Goal: Task Accomplishment & Management: Manage account settings

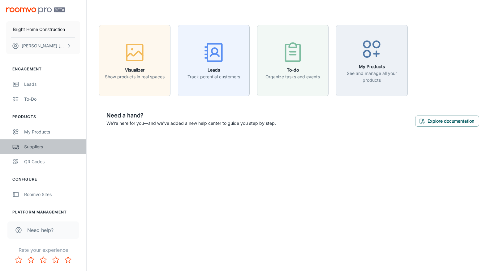
click at [33, 146] on div "Suppliers" at bounding box center [52, 146] width 56 height 7
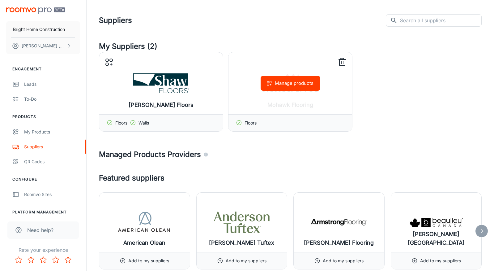
click at [239, 123] on icon at bounding box center [239, 122] width 6 height 6
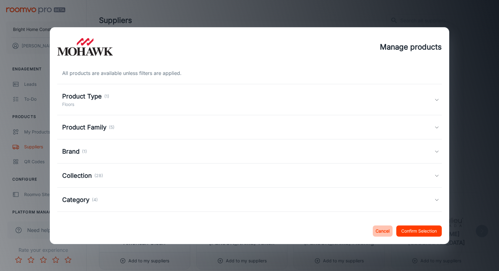
click at [379, 229] on button "Cancel" at bounding box center [383, 230] width 20 height 11
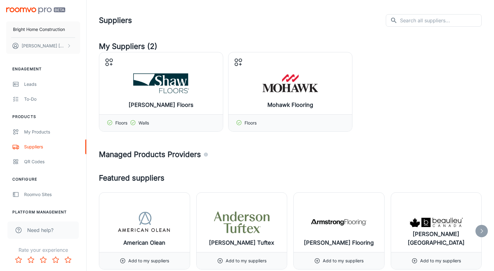
click at [197, 34] on header "Suppliers ​ ​" at bounding box center [291, 20] width 398 height 41
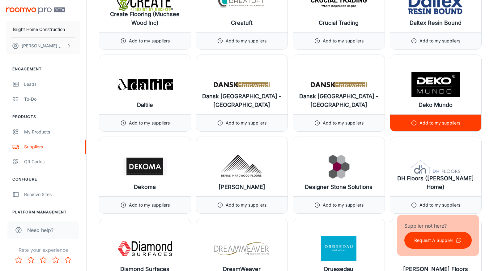
scroll to position [2073, 0]
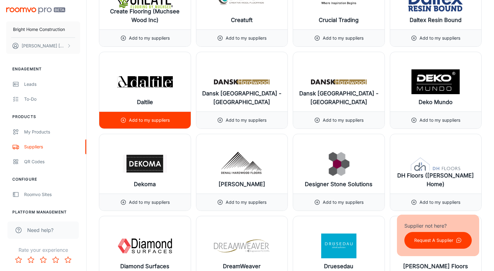
click at [122, 117] on div "Add to my suppliers" at bounding box center [144, 120] width 49 height 17
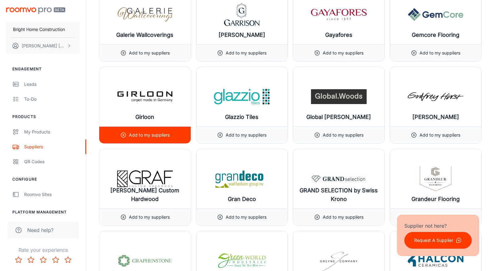
scroll to position [3125, 0]
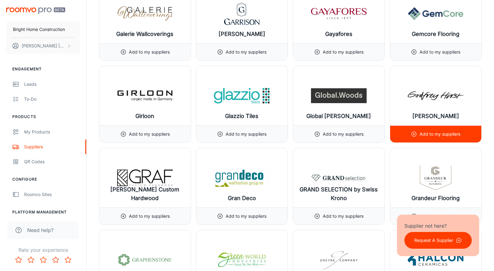
click at [412, 133] on circle at bounding box center [414, 134] width 5 height 5
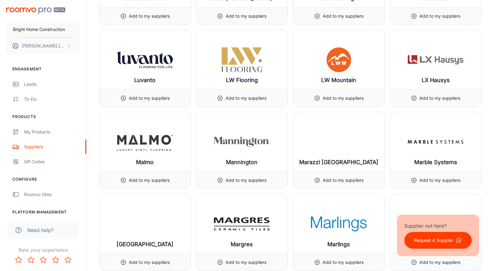
scroll to position [4640, 0]
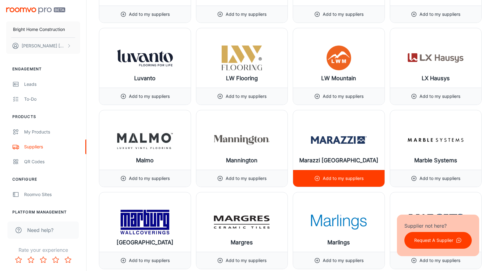
click at [317, 176] on circle at bounding box center [317, 178] width 5 height 5
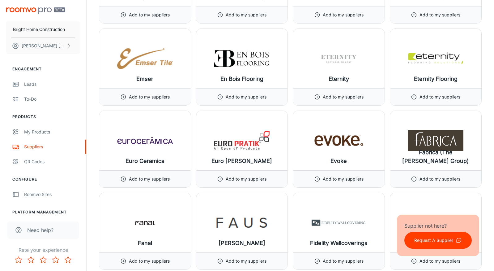
scroll to position [2630, 0]
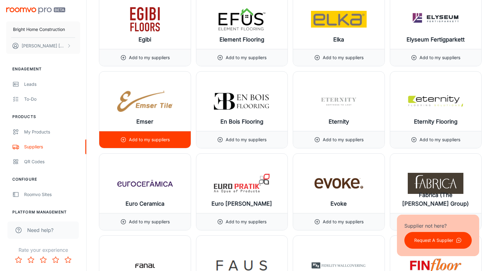
click at [123, 137] on circle at bounding box center [123, 139] width 5 height 5
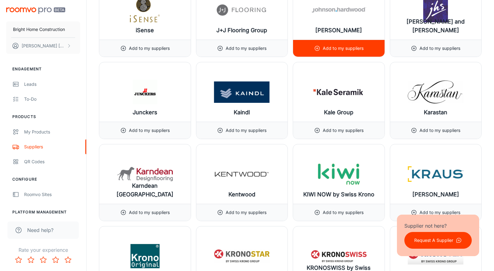
scroll to position [3960, 0]
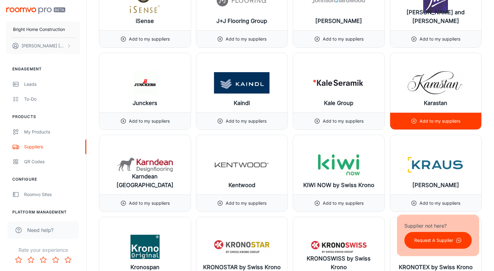
click at [412, 120] on icon at bounding box center [414, 121] width 6 height 6
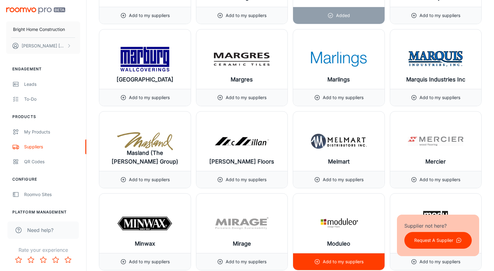
scroll to position [4888, 0]
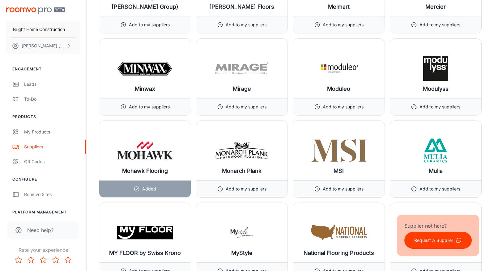
scroll to position [5043, 0]
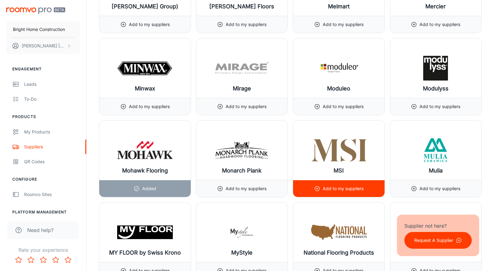
click at [318, 187] on icon at bounding box center [317, 188] width 6 height 6
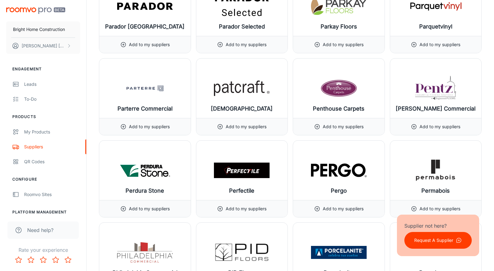
scroll to position [5692, 0]
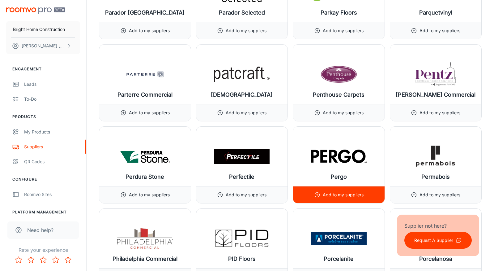
click at [316, 193] on icon at bounding box center [317, 194] width 6 height 6
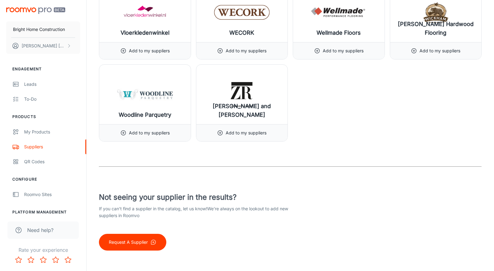
scroll to position [7398, 0]
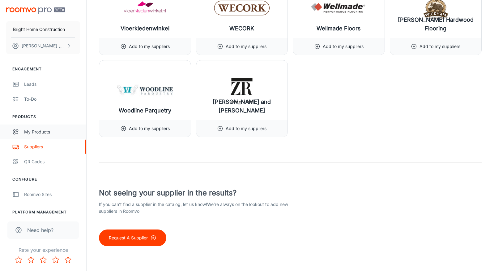
click at [40, 136] on link "My Products" at bounding box center [43, 131] width 86 height 15
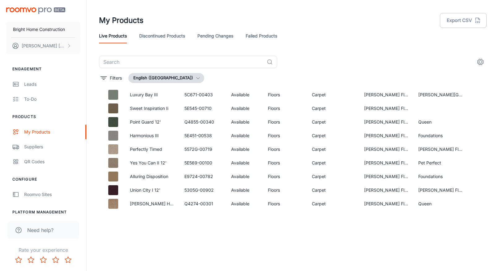
scroll to position [331, 0]
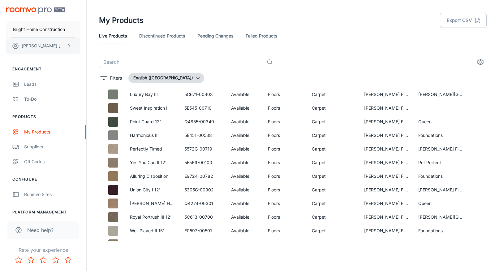
click at [38, 49] on p "[PERSON_NAME]" at bounding box center [44, 45] width 44 height 7
click at [154, 47] on div at bounding box center [249, 135] width 499 height 271
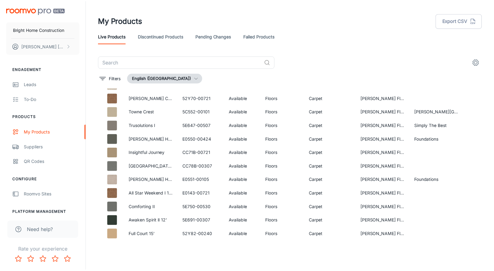
scroll to position [1459, 0]
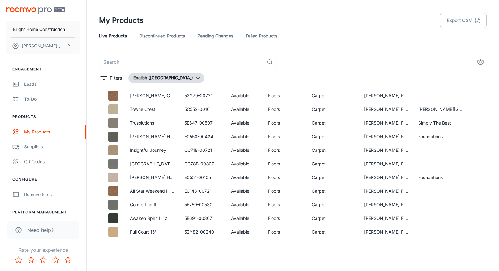
click at [308, 56] on div "​" at bounding box center [293, 62] width 388 height 12
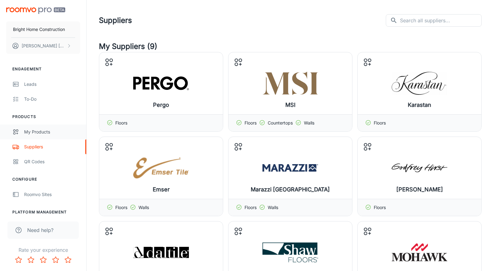
click at [33, 129] on div "My Products" at bounding box center [52, 131] width 56 height 7
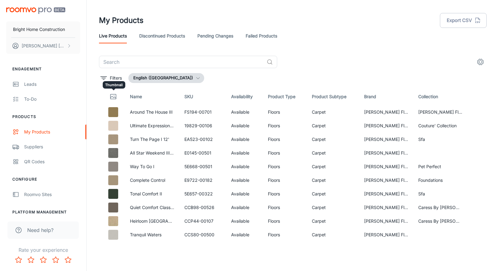
click at [113, 96] on icon "Thumbnail" at bounding box center [113, 97] width 6 height 2
click at [33, 145] on div "Suppliers" at bounding box center [52, 146] width 56 height 7
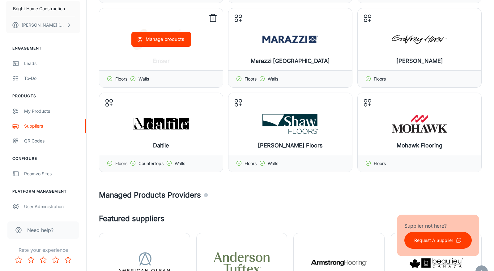
scroll to position [155, 0]
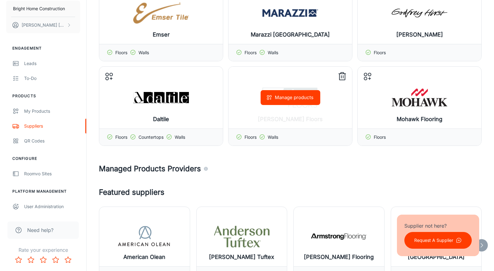
click at [345, 74] on icon at bounding box center [343, 77] width 6 height 6
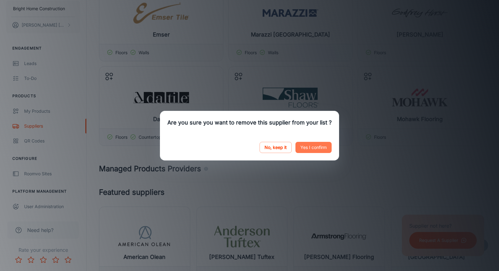
click at [302, 148] on button "Yes I confirm" at bounding box center [313, 147] width 36 height 11
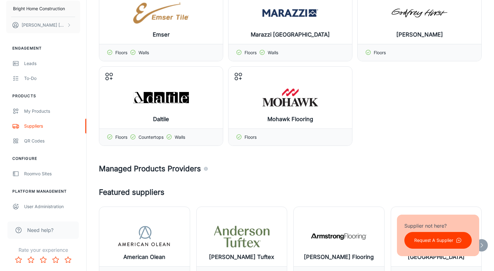
scroll to position [186, 0]
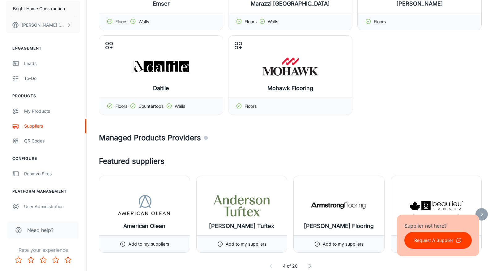
click at [466, 135] on h4 "Managed Products Providers" at bounding box center [290, 137] width 383 height 11
